Goal: Navigation & Orientation: Find specific page/section

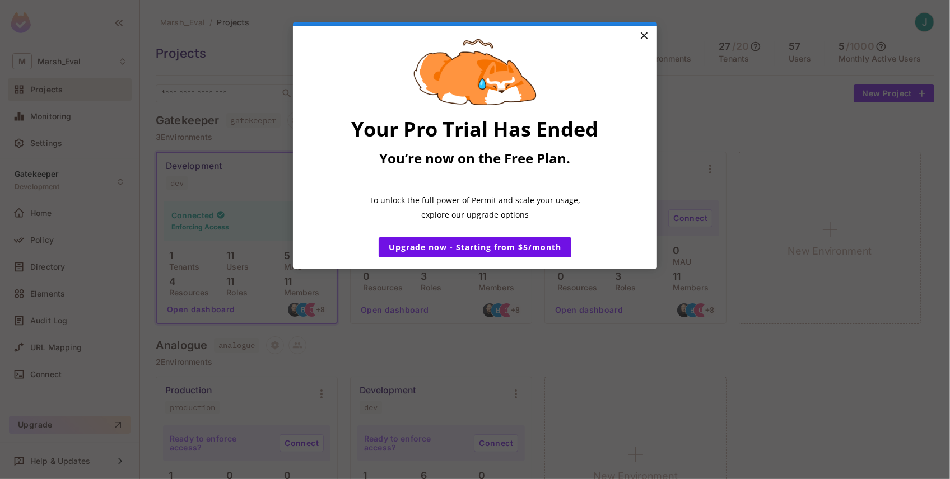
click at [646, 35] on link "×" at bounding box center [644, 36] width 20 height 20
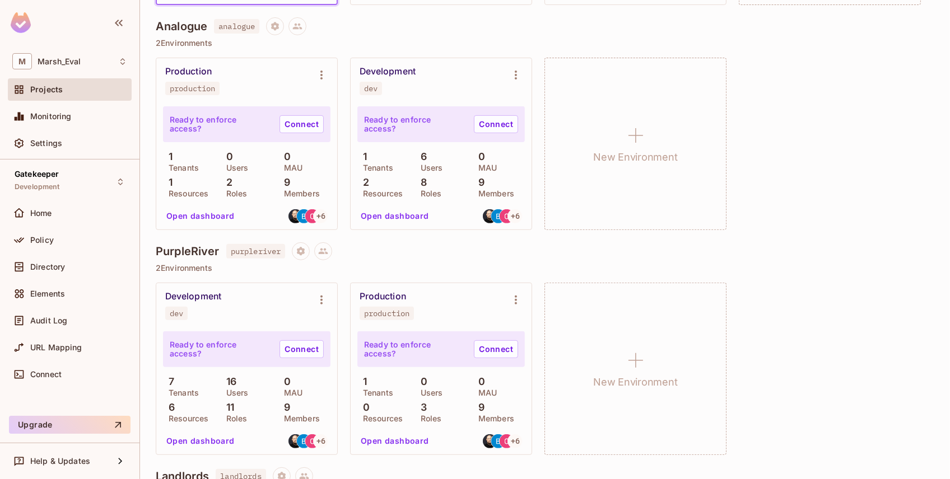
scroll to position [448, 0]
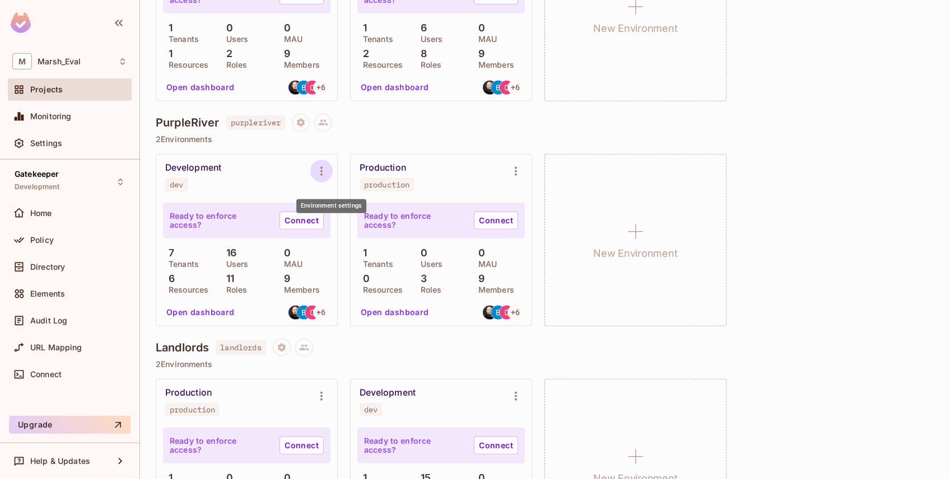
click at [325, 178] on icon "Environment settings" at bounding box center [321, 171] width 13 height 13
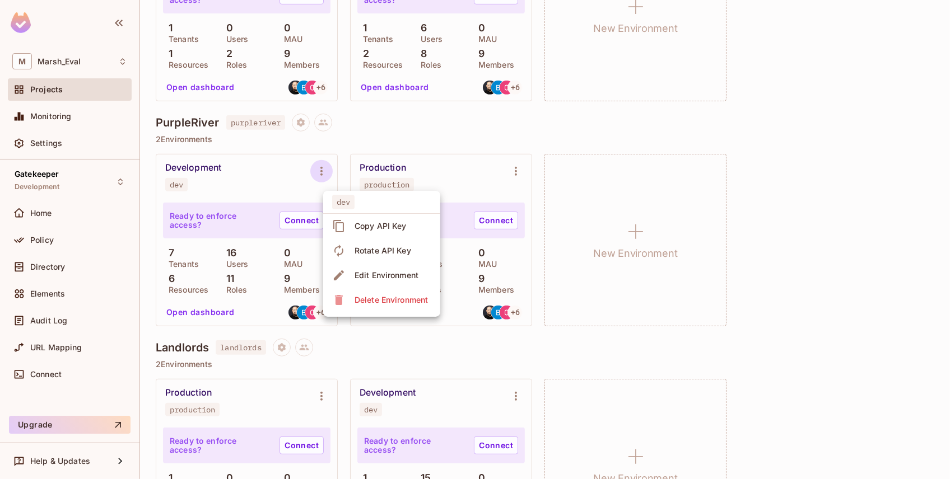
click at [807, 134] on div at bounding box center [475, 239] width 950 height 479
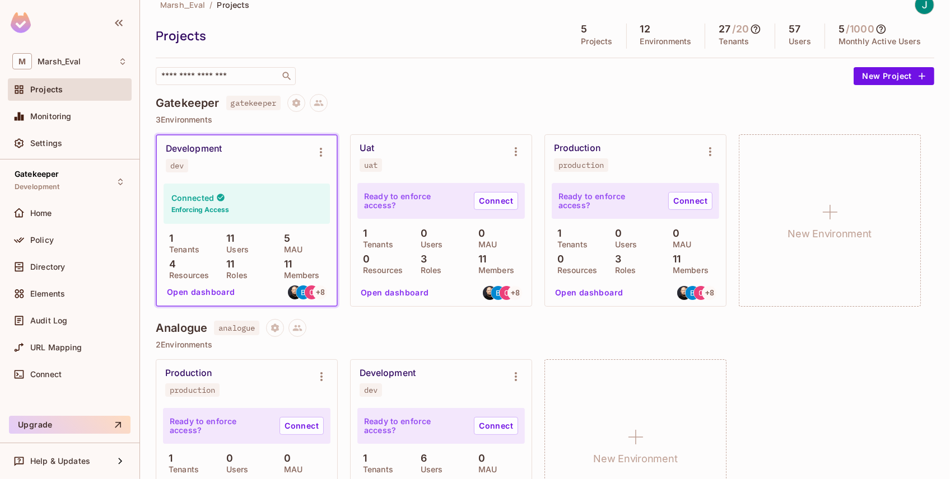
scroll to position [0, 0]
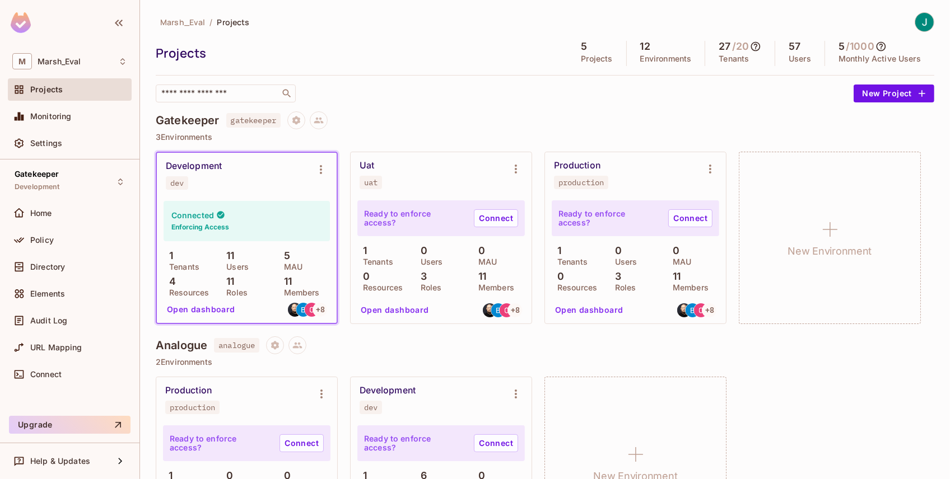
click at [266, 212] on div "Connected Enforcing Access" at bounding box center [247, 221] width 166 height 40
click at [51, 213] on span "Home" at bounding box center [41, 213] width 22 height 9
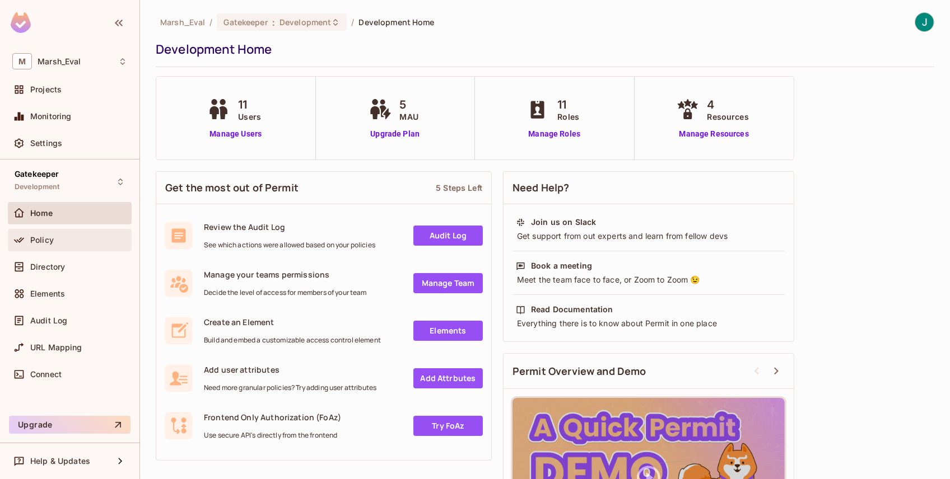
click at [48, 238] on span "Policy" at bounding box center [42, 240] width 24 height 9
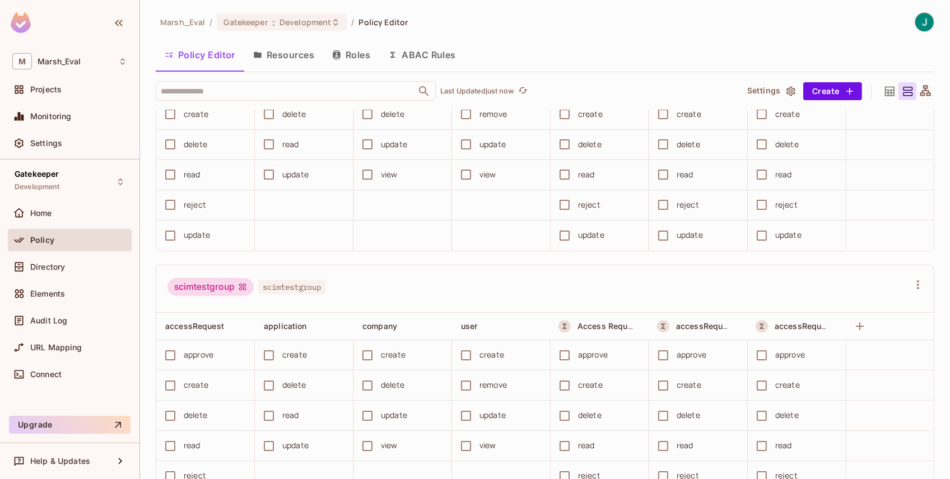
scroll to position [656, 0]
